Goal: Task Accomplishment & Management: Manage account settings

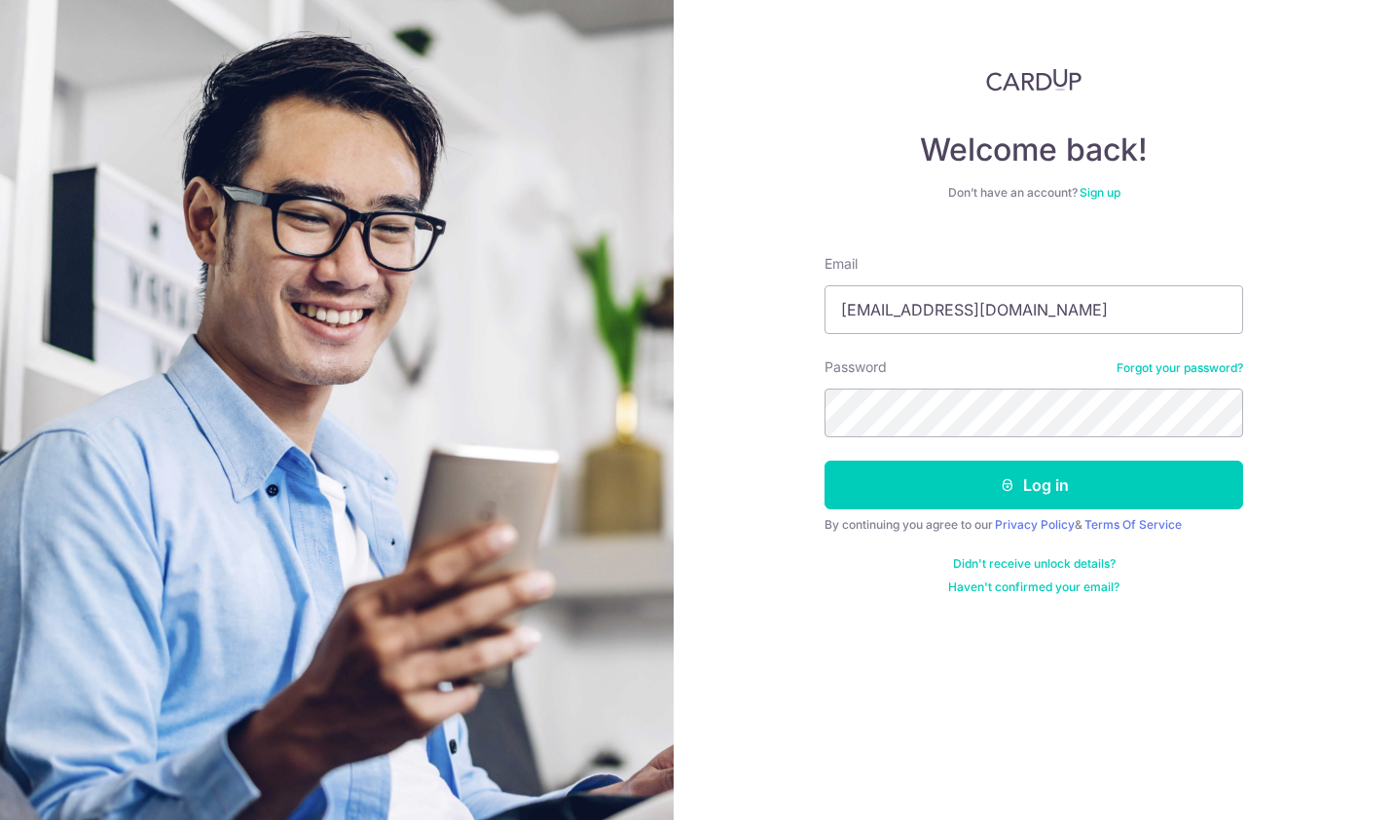
click at [1051, 491] on button "Log in" at bounding box center [1034, 484] width 419 height 49
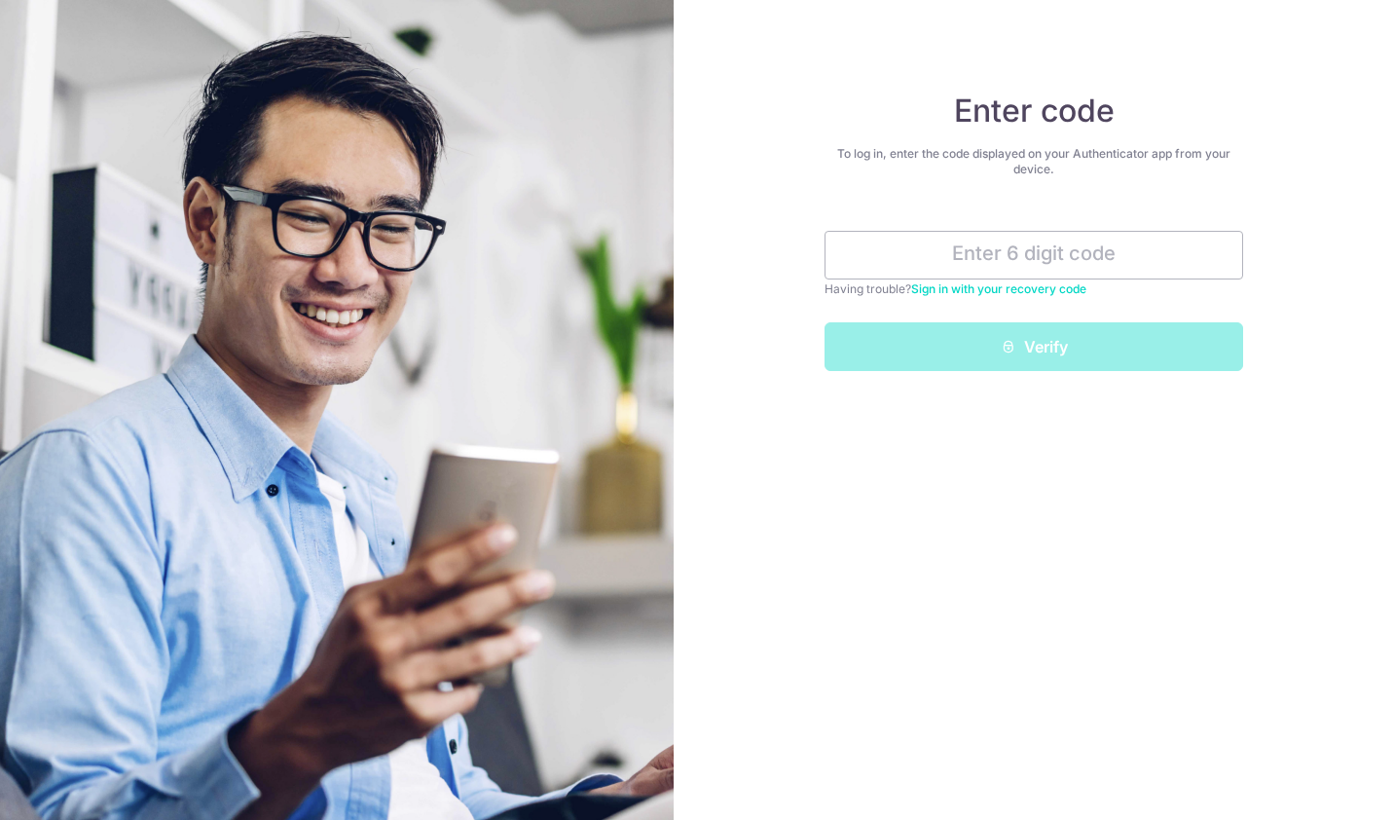
click at [1007, 252] on input "text" at bounding box center [1034, 255] width 419 height 49
click at [1026, 248] on input "text" at bounding box center [1034, 255] width 419 height 49
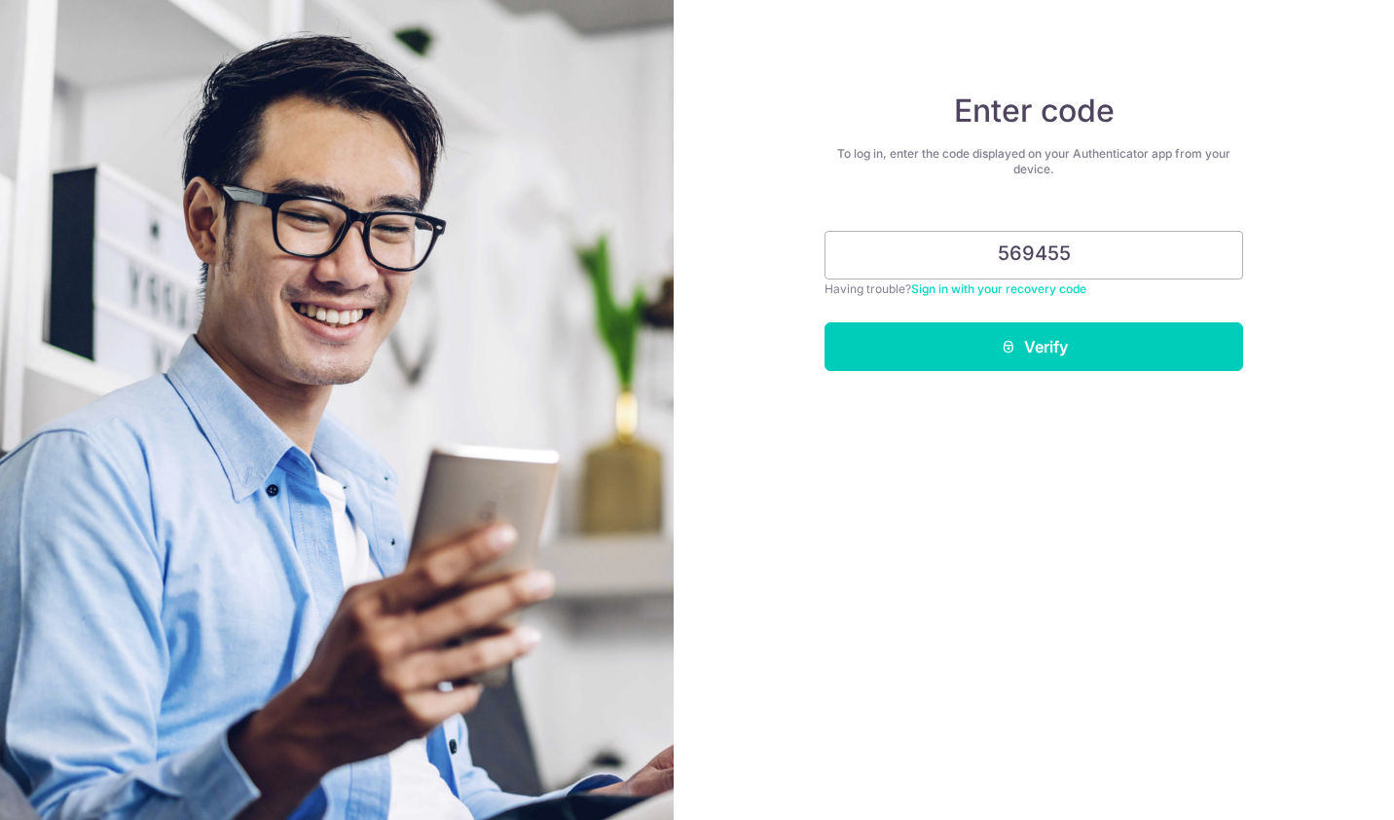
type input "569455"
click at [1052, 350] on button "Verify" at bounding box center [1034, 346] width 419 height 49
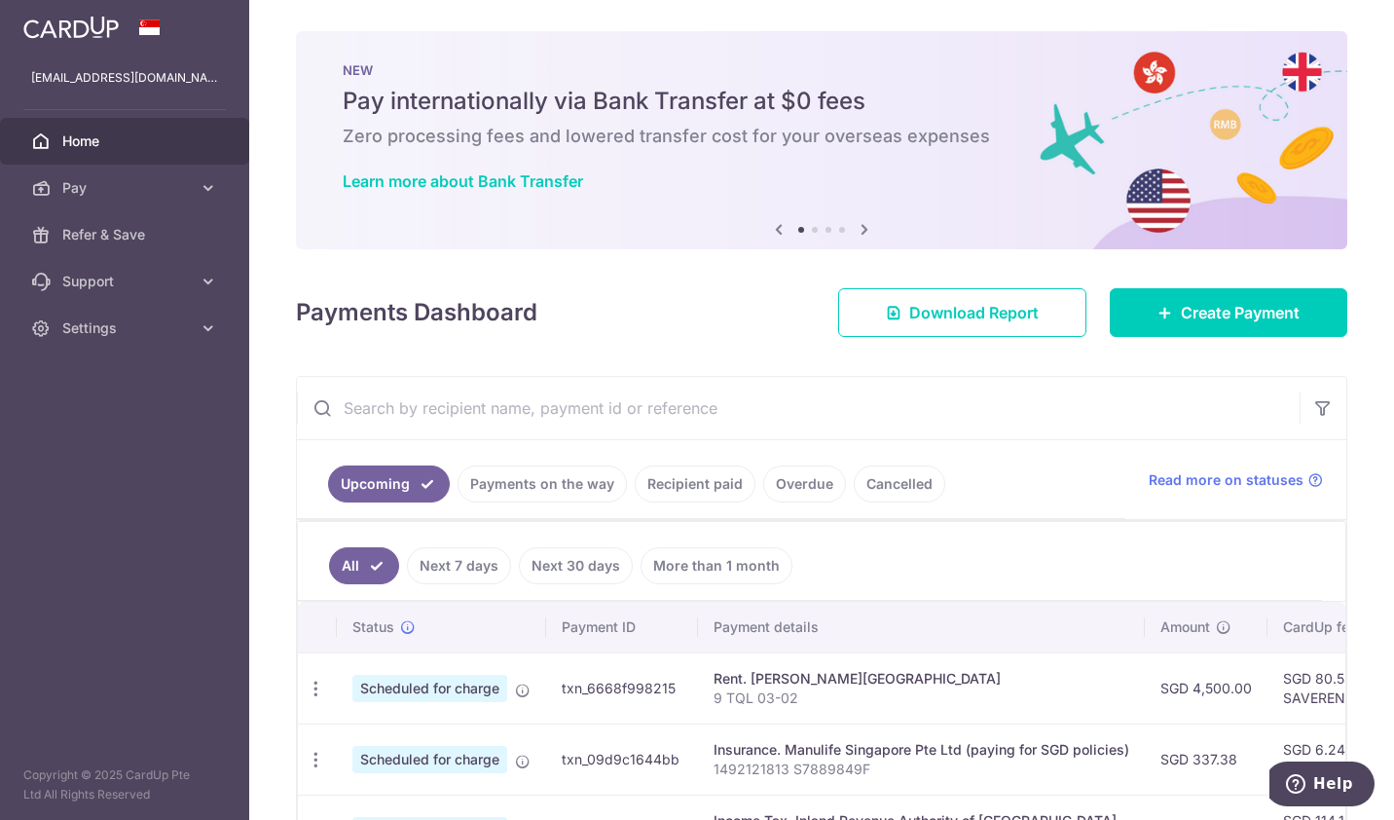
click at [150, 328] on span "Settings" at bounding box center [126, 327] width 129 height 19
click at [115, 429] on span "Logout" at bounding box center [126, 421] width 129 height 19
